Goal: Transaction & Acquisition: Book appointment/travel/reservation

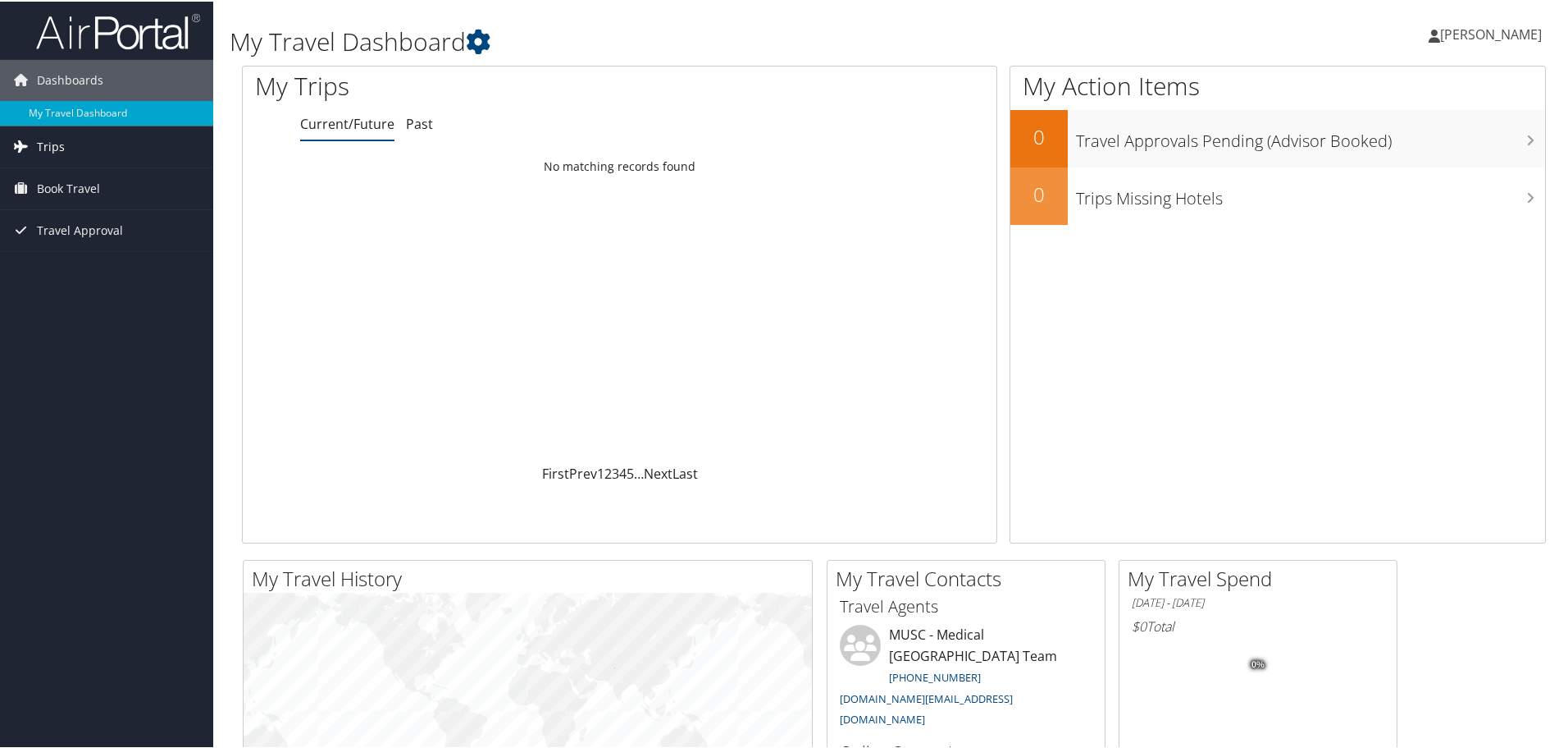
click at [73, 153] on link "Trips" at bounding box center [107, 145] width 213 height 41
click at [83, 257] on span "Book Travel" at bounding box center [68, 262] width 63 height 41
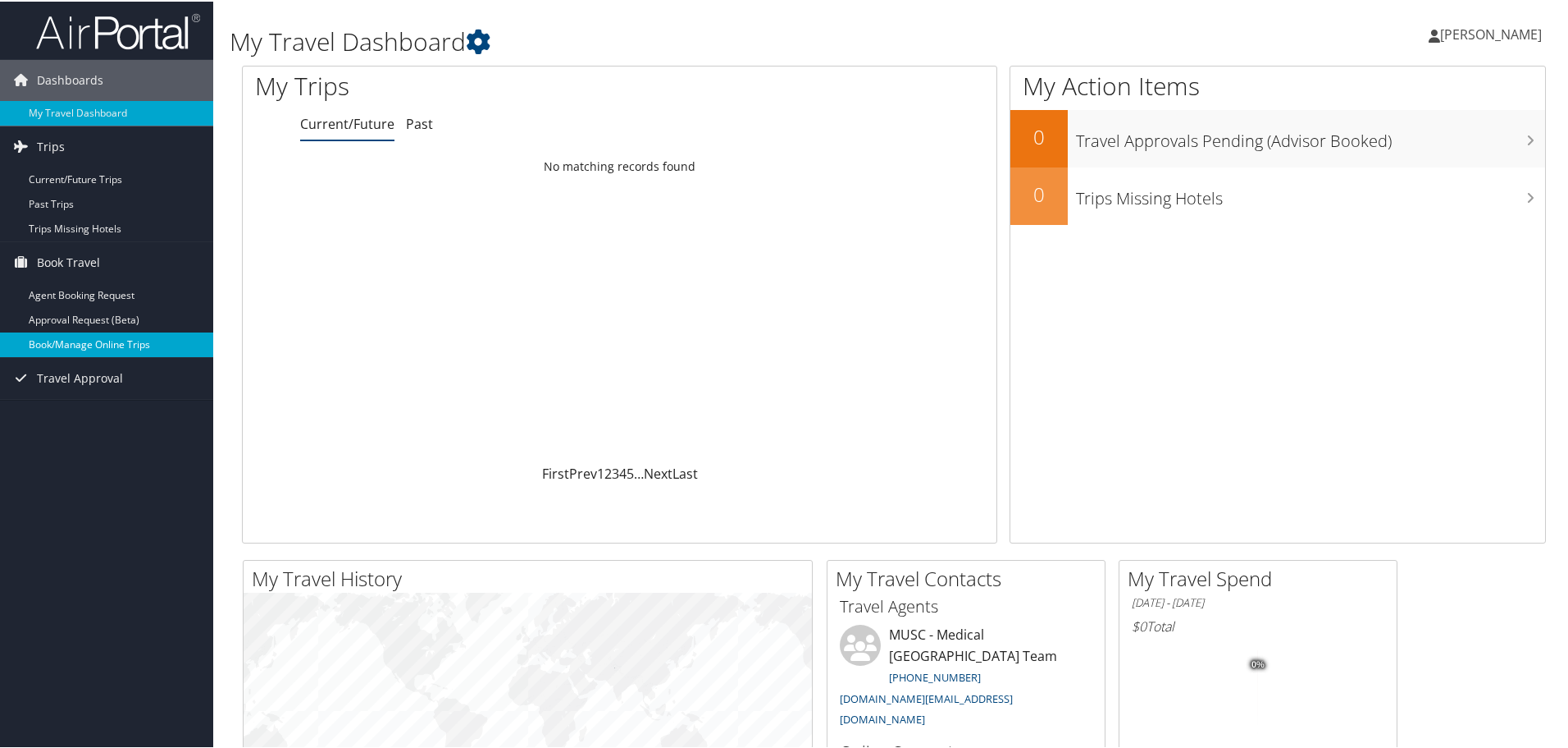
click at [71, 339] on link "Book/Manage Online Trips" at bounding box center [107, 342] width 213 height 25
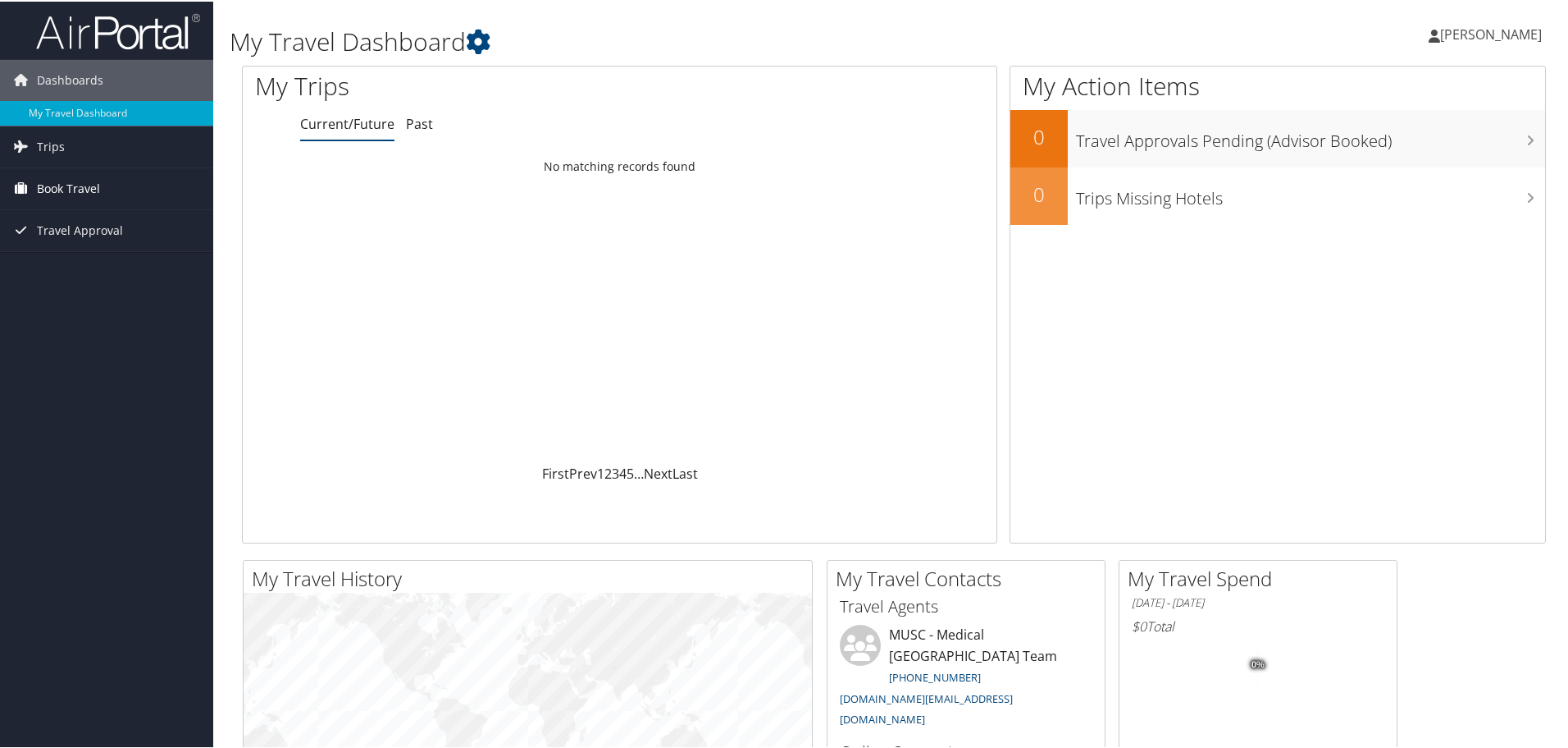
click at [48, 184] on span "Book Travel" at bounding box center [68, 187] width 63 height 41
click at [54, 277] on link "Book/Manage Online Trips" at bounding box center [107, 268] width 213 height 25
